Goal: Information Seeking & Learning: Understand process/instructions

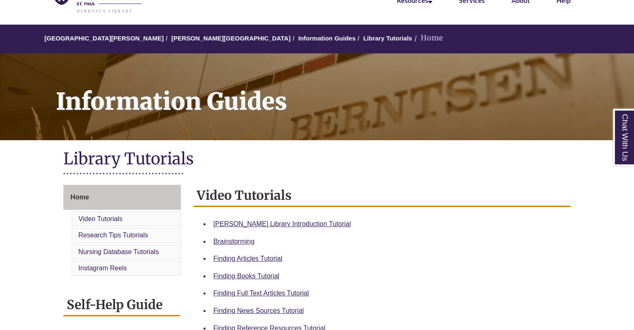
scroll to position [50, 0]
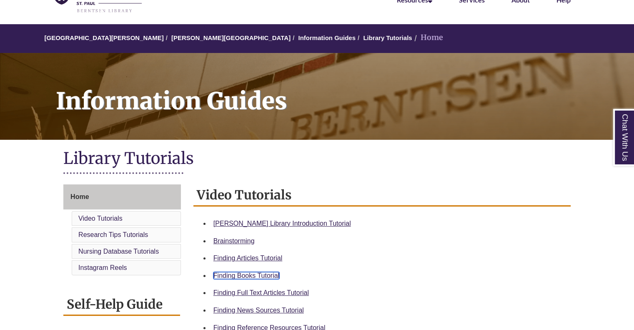
click at [258, 275] on link "Finding Books Tutorial" at bounding box center [246, 275] width 66 height 7
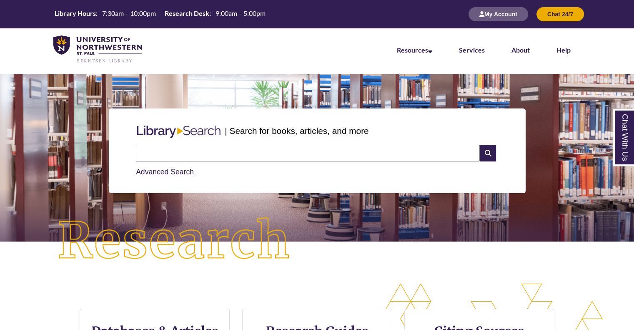
click at [208, 153] on input "text" at bounding box center [308, 153] width 344 height 17
type input "**********"
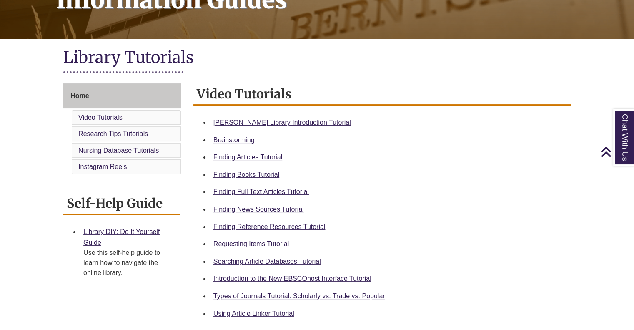
scroll to position [151, 0]
click at [261, 245] on link "Requesting Items Tutorial" at bounding box center [250, 243] width 75 height 7
